Goal: Find specific page/section: Find specific page/section

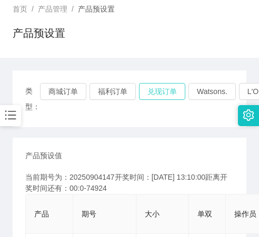
scroll to position [53, 0]
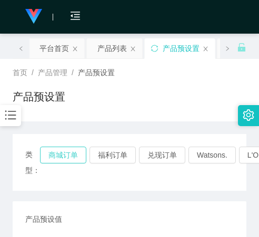
click at [72, 159] on button "商城订单" at bounding box center [63, 155] width 46 height 17
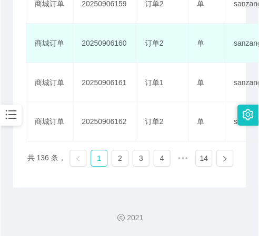
scroll to position [631, 0]
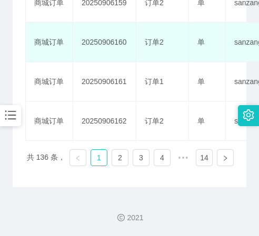
drag, startPoint x: 67, startPoint y: 39, endPoint x: 178, endPoint y: 55, distance: 112.2
